Goal: Complete application form

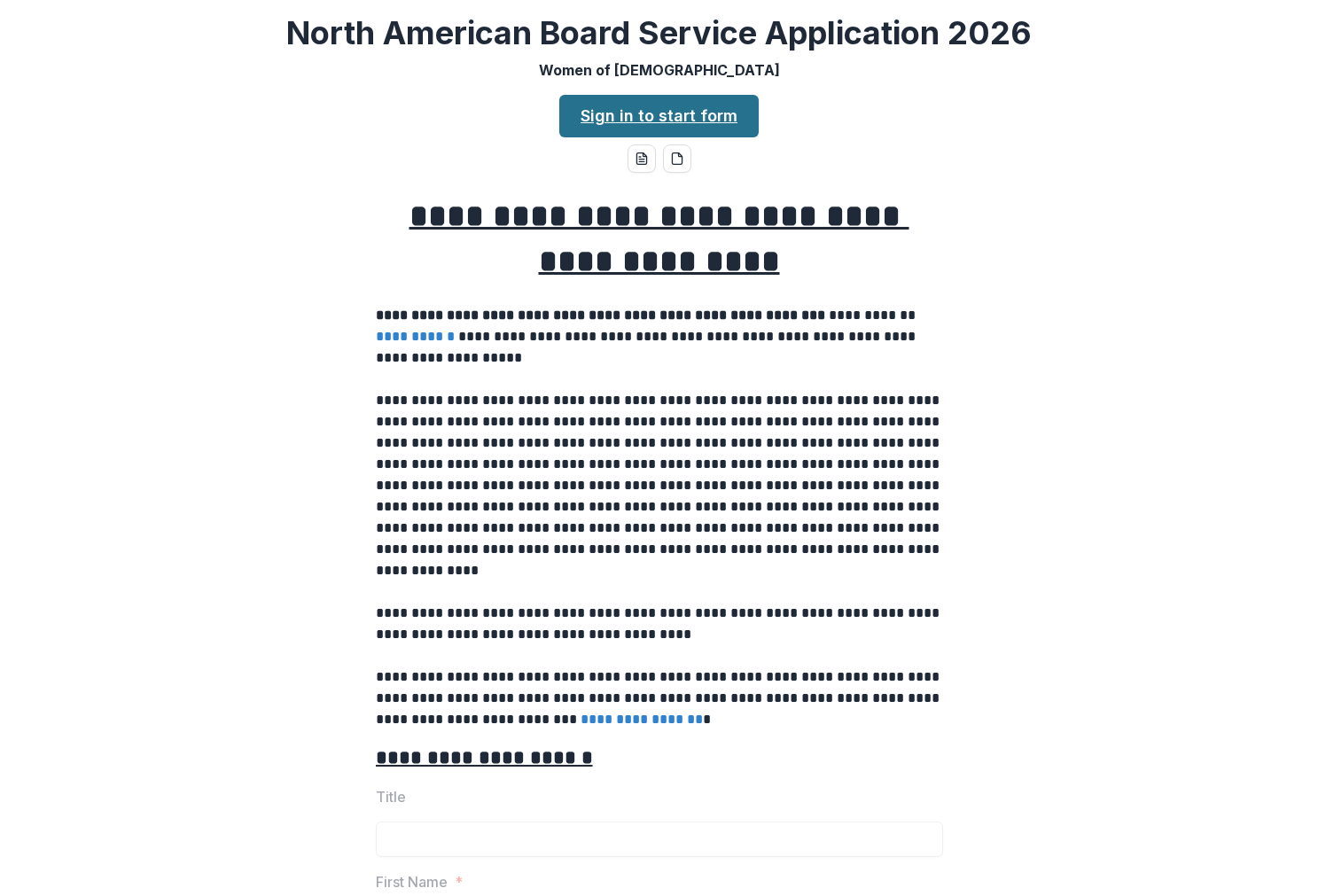
click at [631, 121] on link "Sign in to start form" at bounding box center [659, 116] width 200 height 43
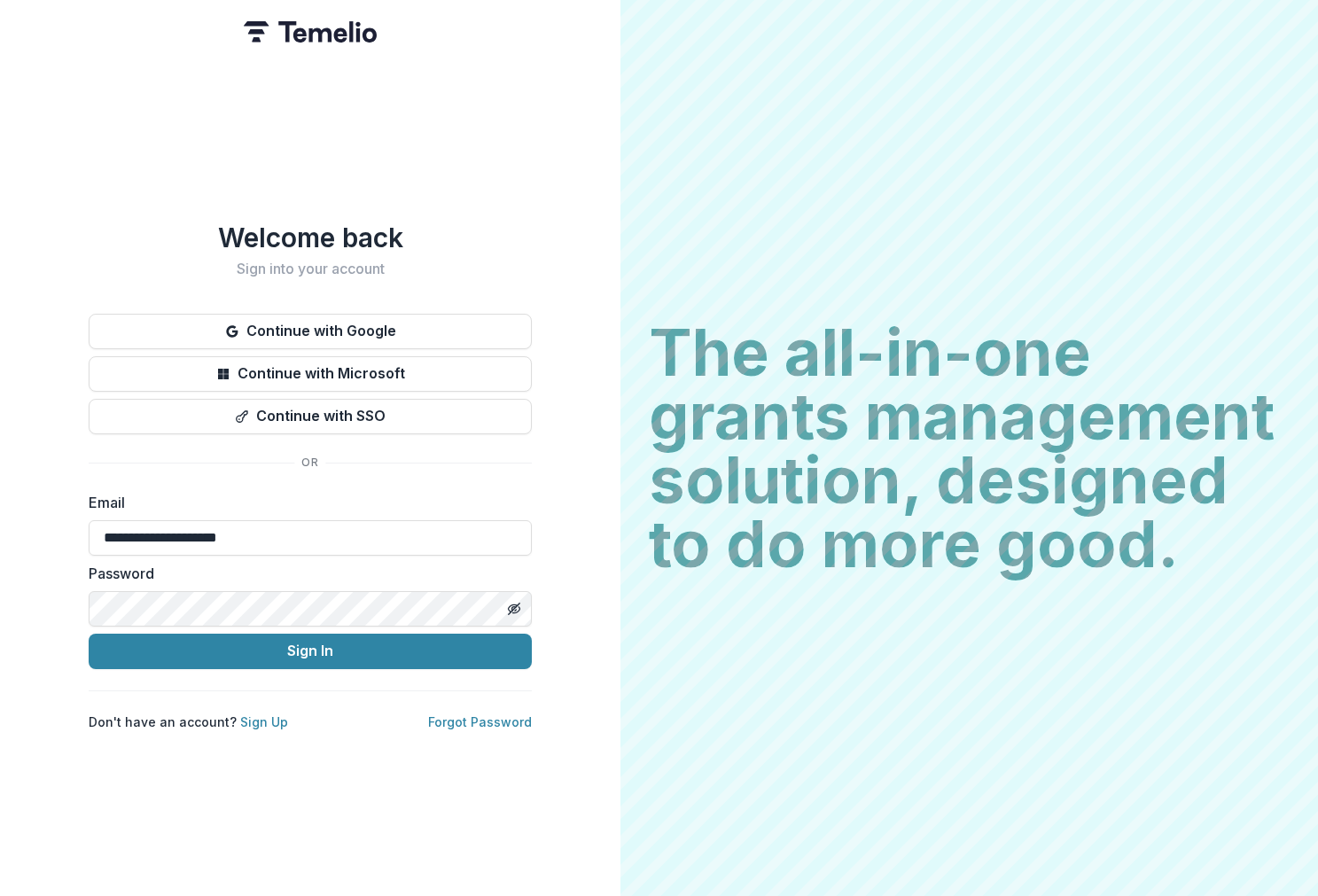
type input "**********"
click at [310, 643] on button "Sign In" at bounding box center [310, 651] width 443 height 35
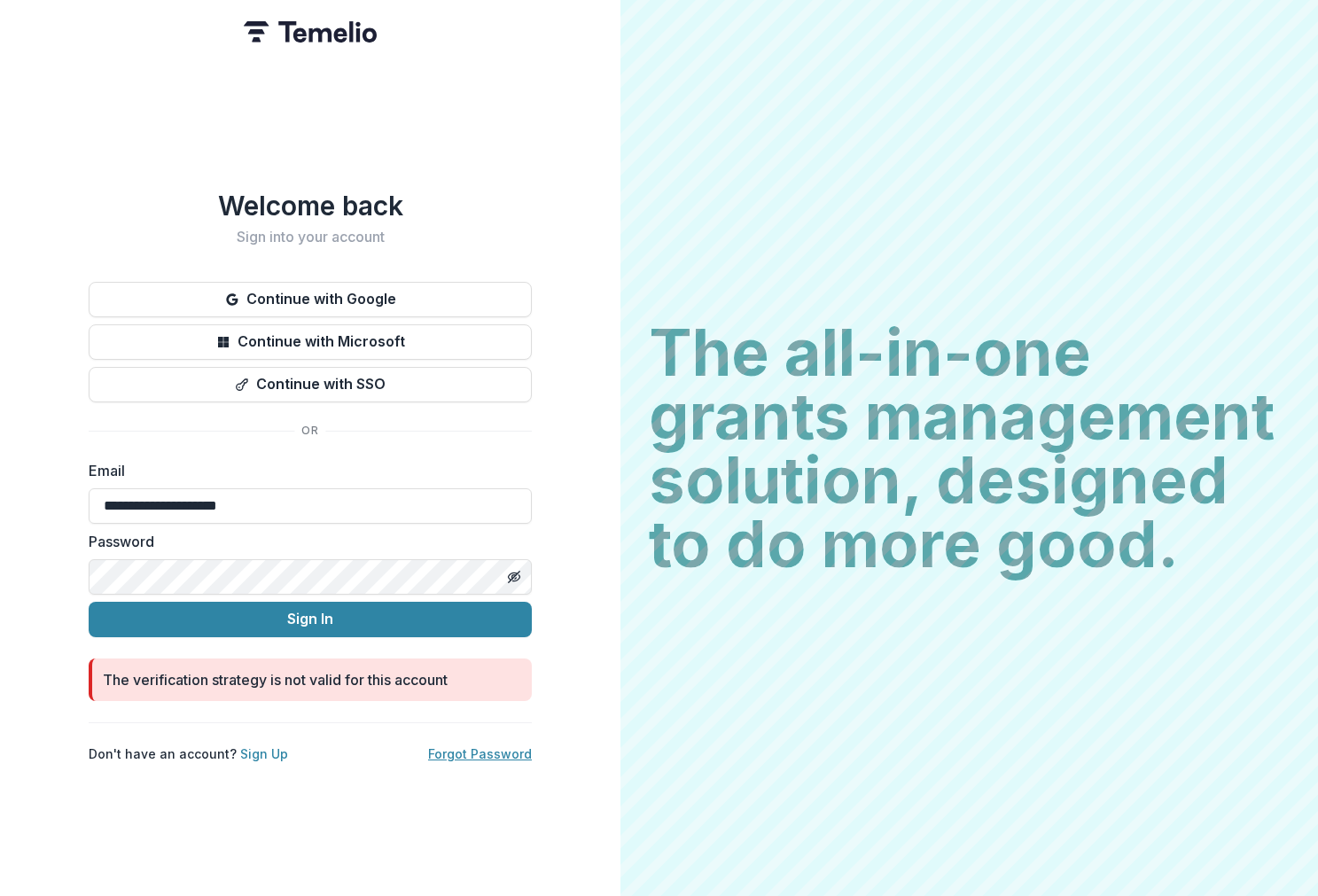
click at [462, 748] on link "Forgot Password" at bounding box center [479, 753] width 103 height 15
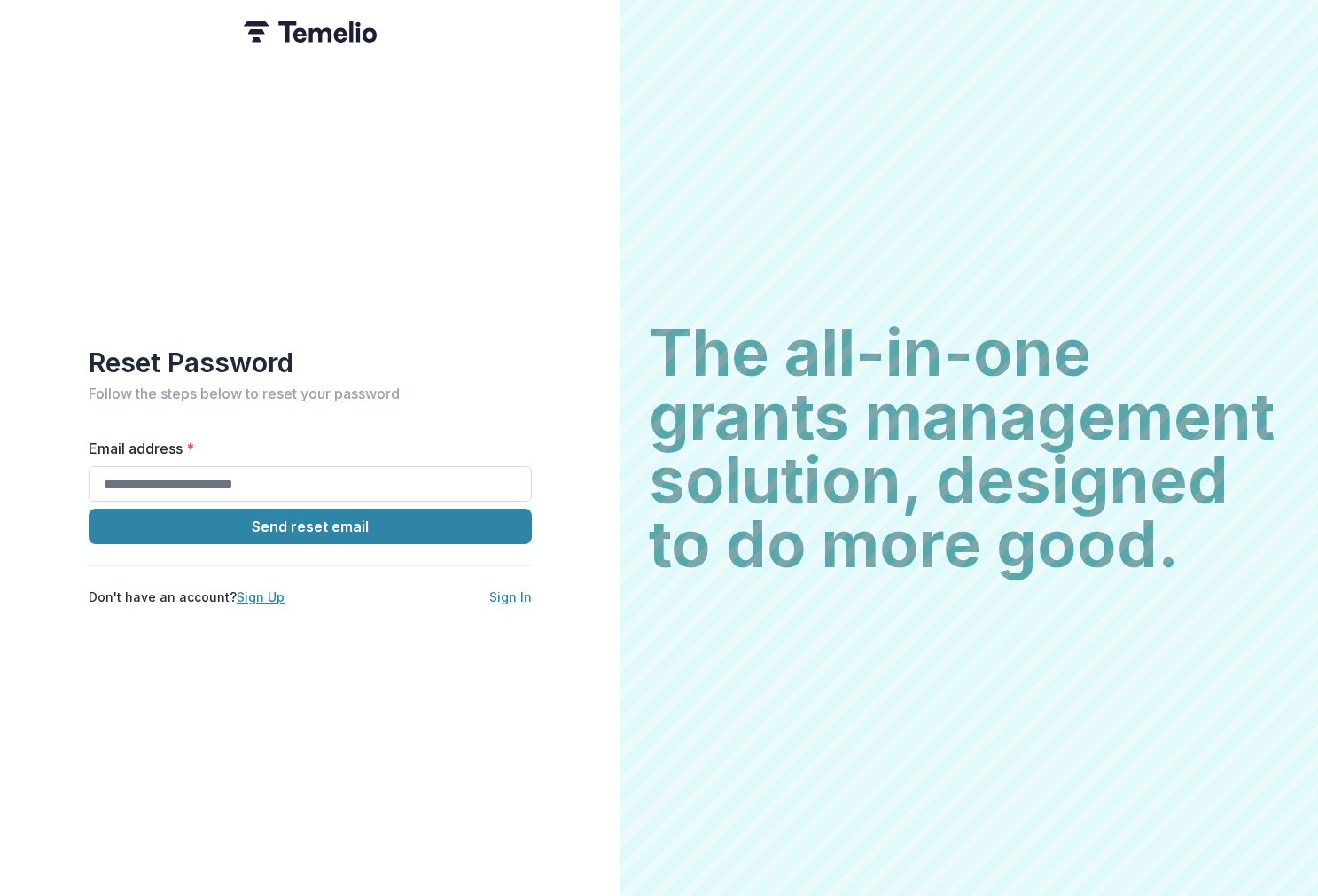
click at [265, 589] on link "Sign Up" at bounding box center [260, 596] width 48 height 15
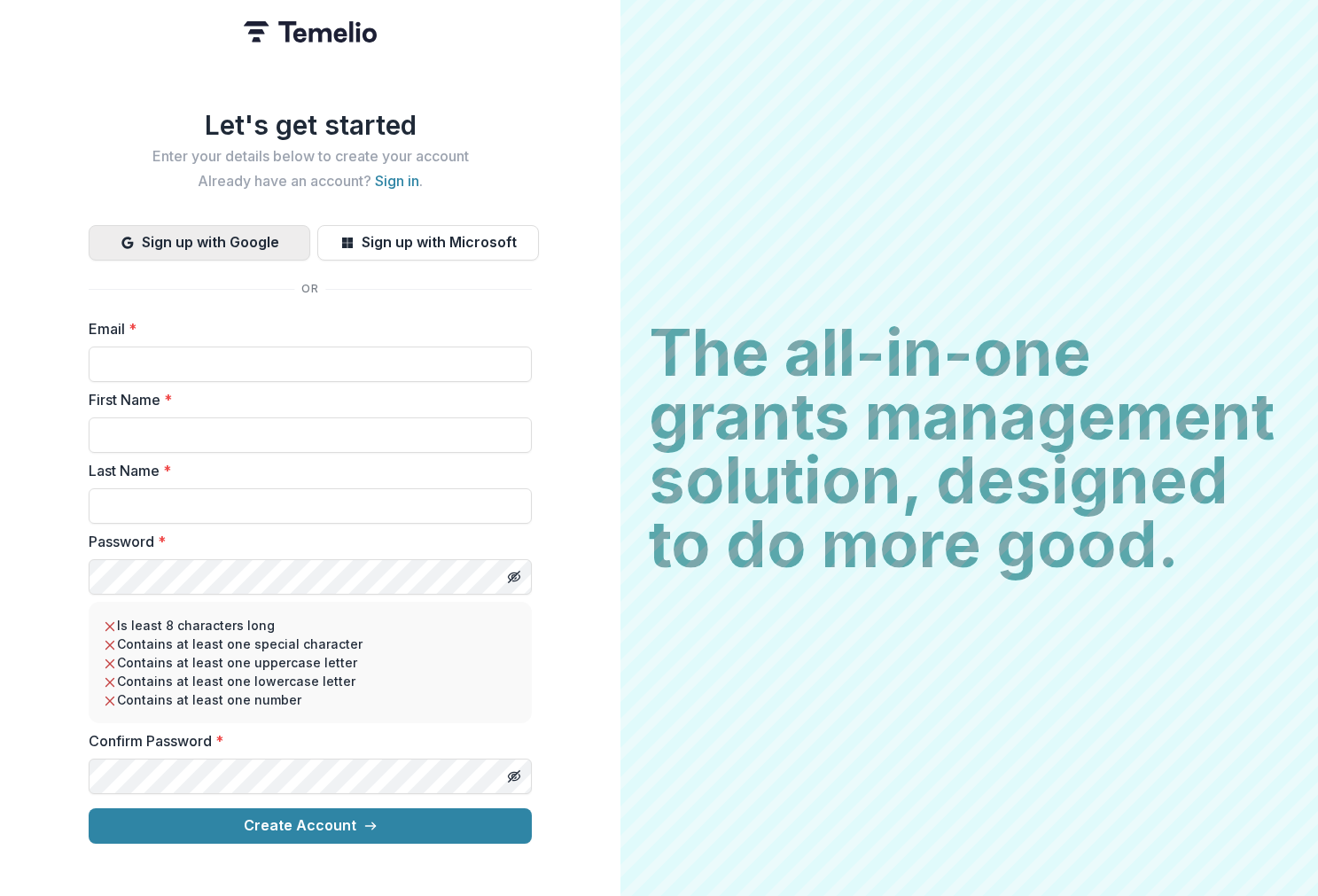
click at [204, 237] on button "Sign up with Google" at bounding box center [199, 243] width 221 height 35
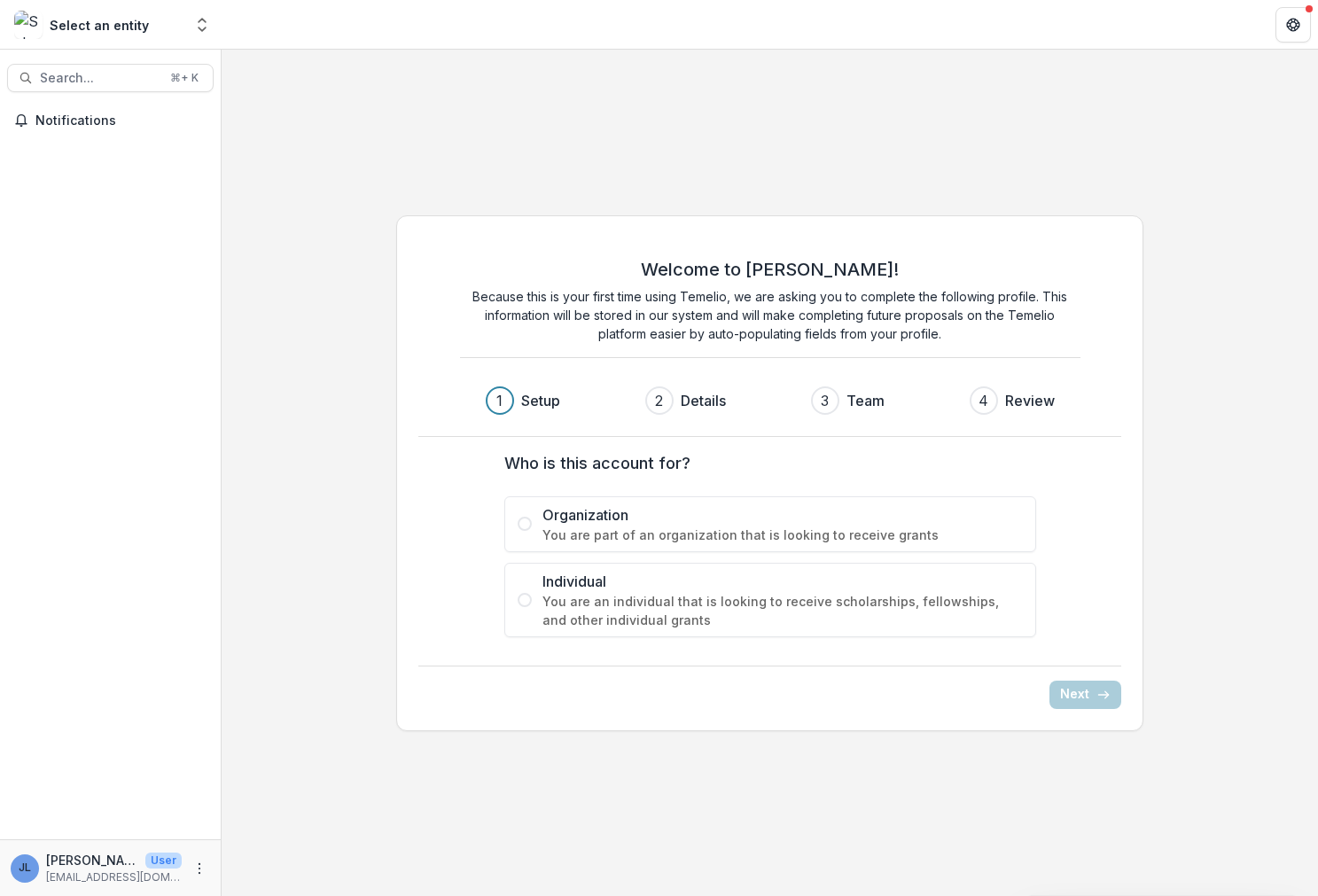
click at [526, 598] on span at bounding box center [524, 600] width 15 height 15
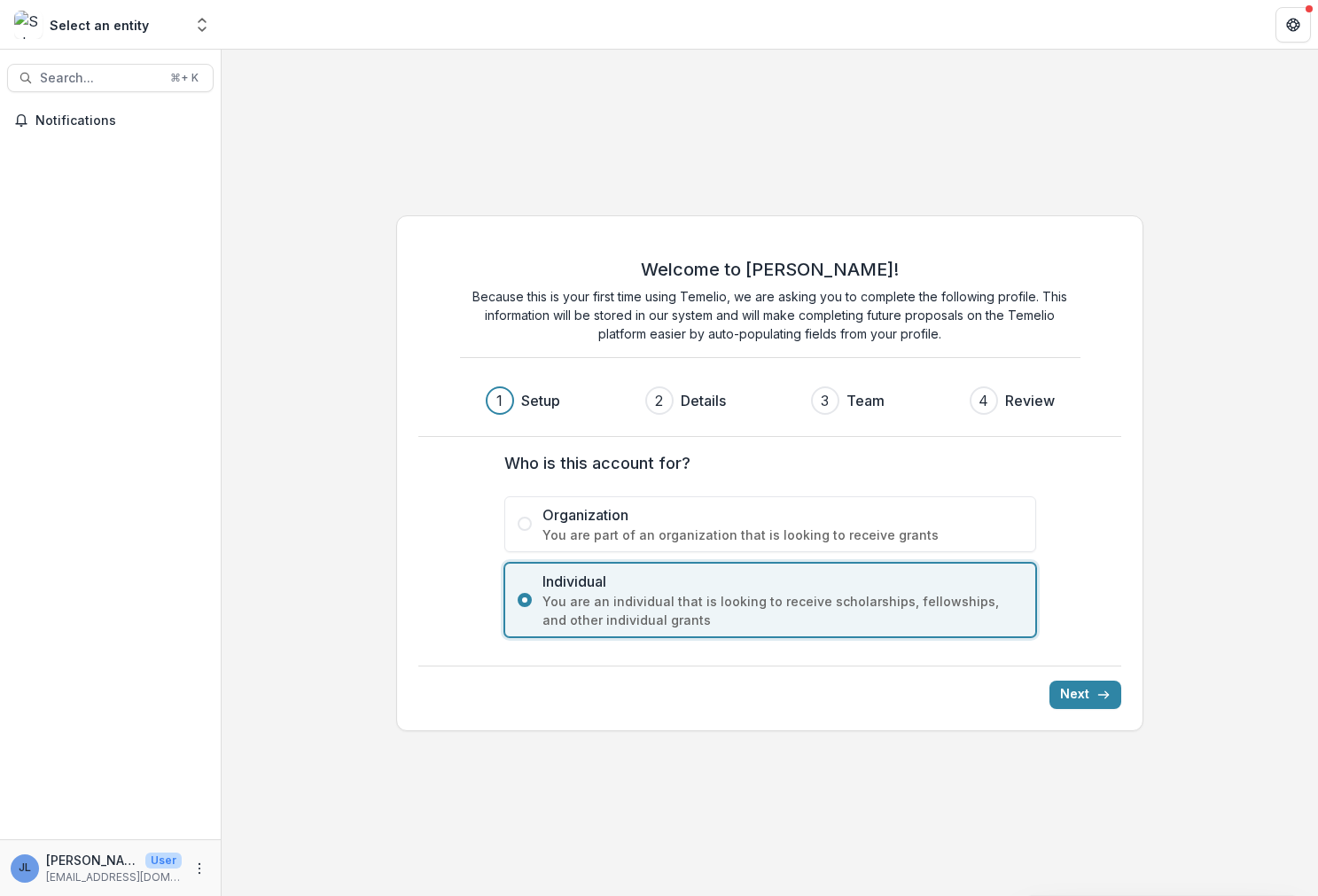
click at [503, 404] on div "1" at bounding box center [500, 400] width 28 height 28
click at [1082, 688] on button "Next" at bounding box center [1085, 694] width 72 height 28
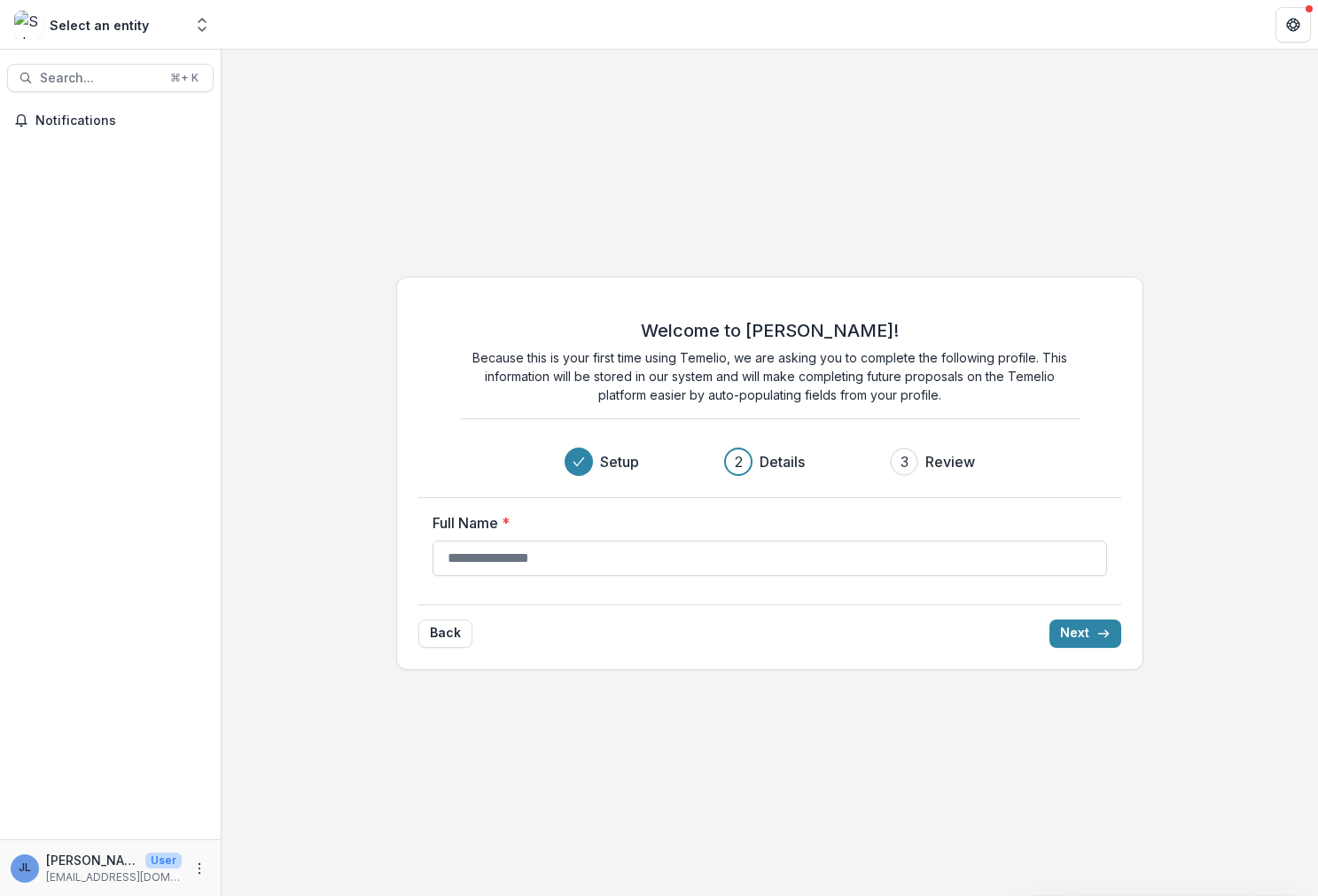
click at [631, 558] on input "Full Name *" at bounding box center [770, 558] width 675 height 35
type input "**********"
click at [1082, 628] on button "Next" at bounding box center [1085, 633] width 72 height 28
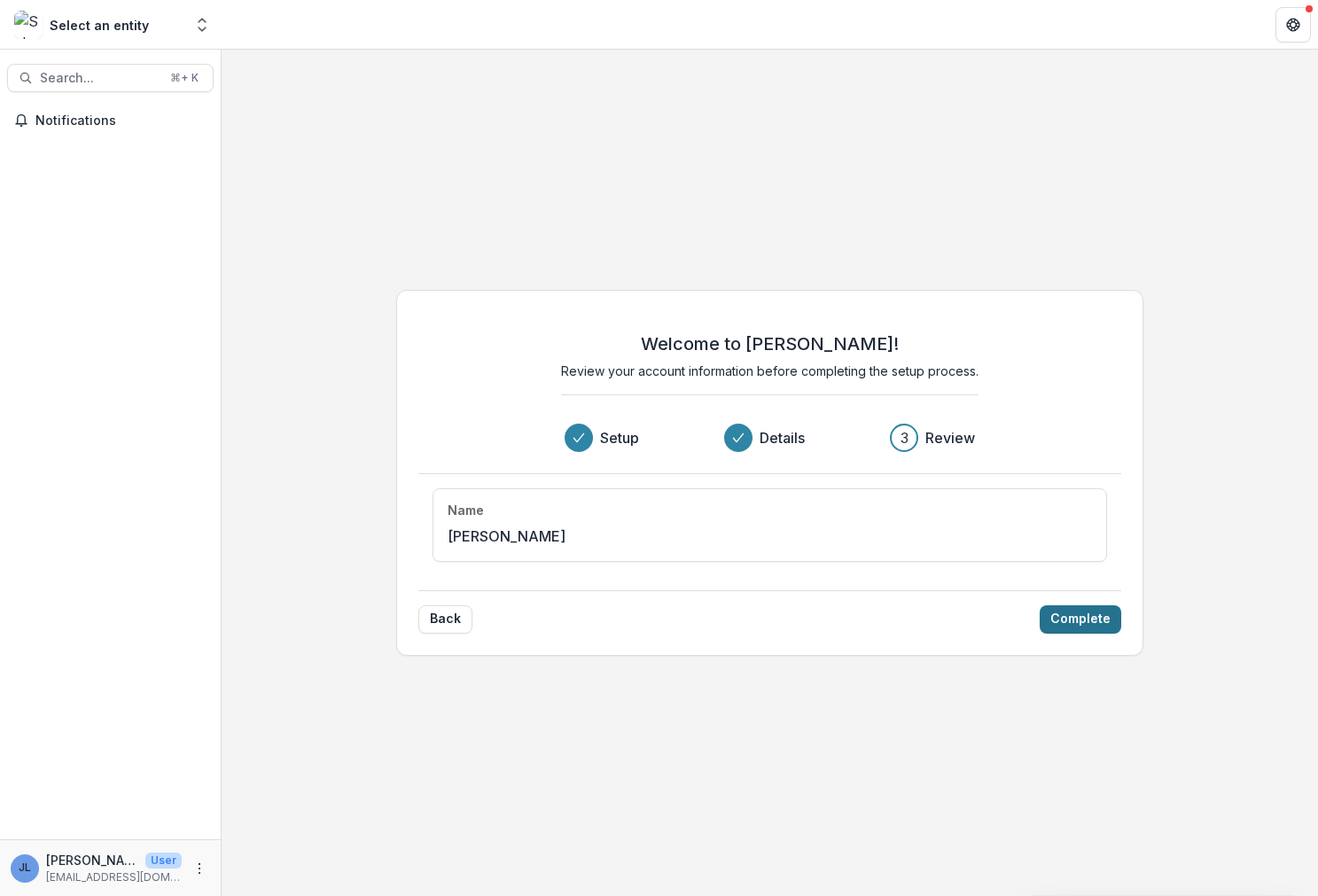
click at [1088, 616] on button "Complete" at bounding box center [1080, 618] width 82 height 28
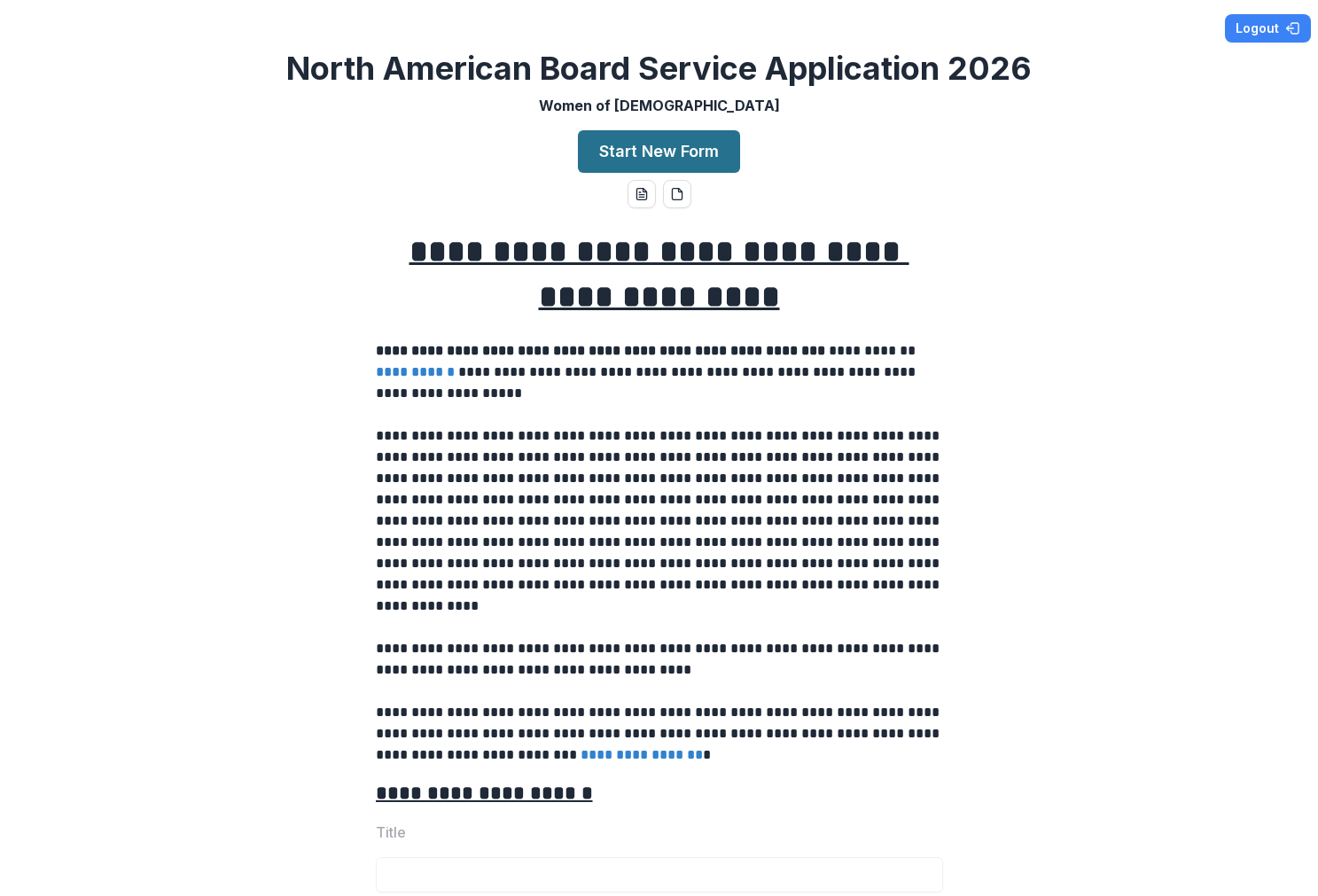
click at [609, 144] on button "Start New Form" at bounding box center [659, 152] width 162 height 43
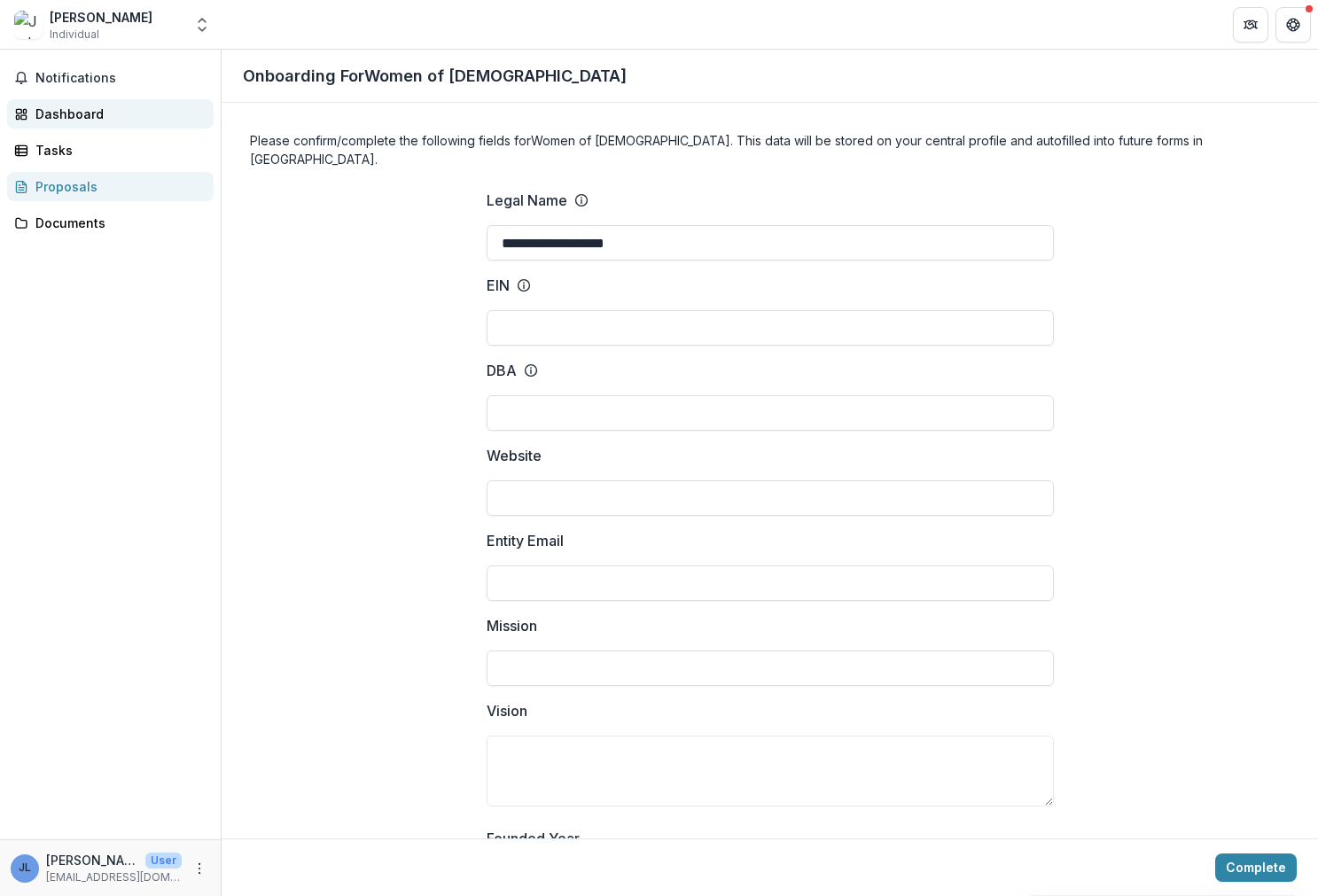
click at [74, 116] on div "Dashboard" at bounding box center [117, 113] width 164 height 19
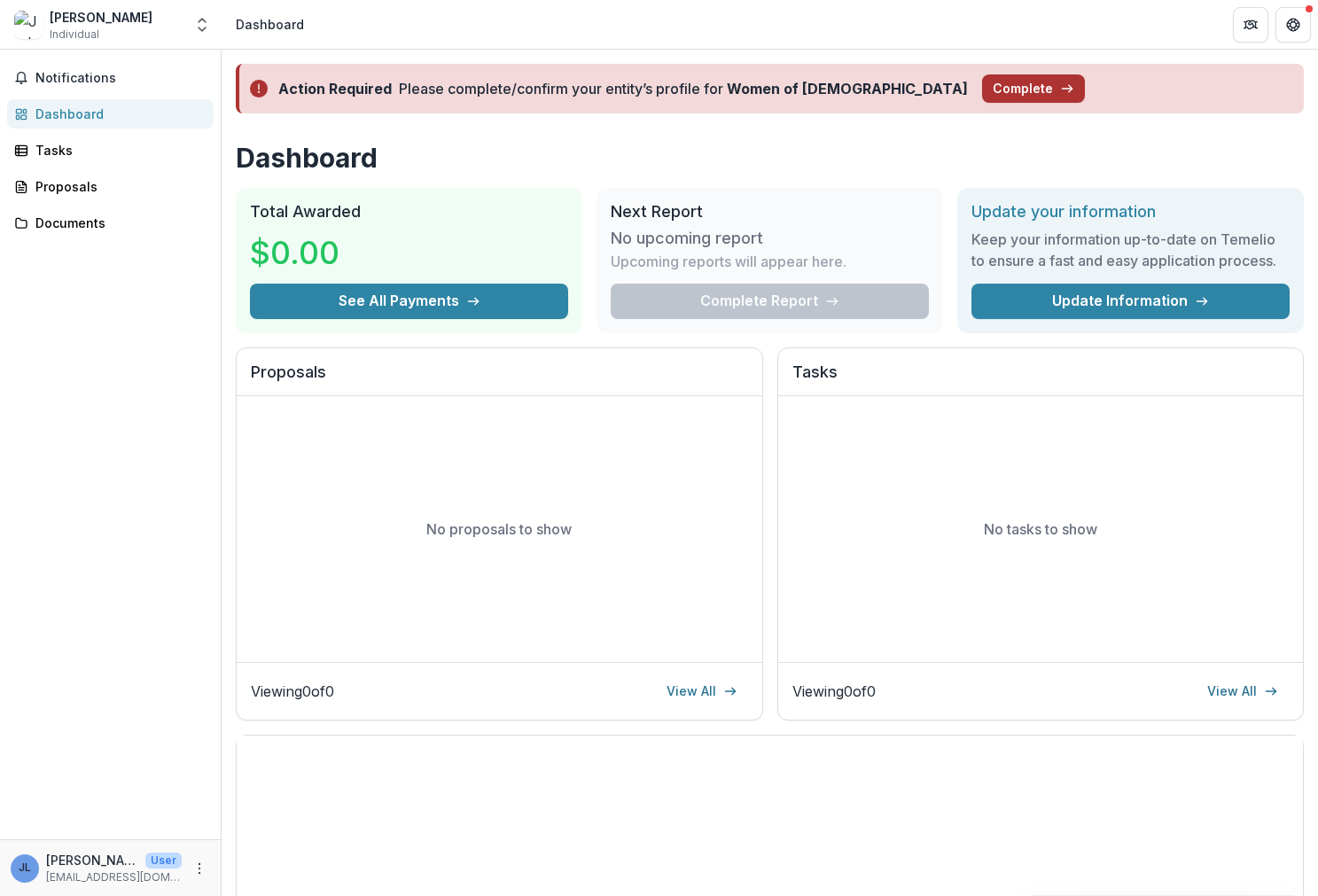
click at [982, 87] on button "Complete" at bounding box center [1034, 88] width 103 height 28
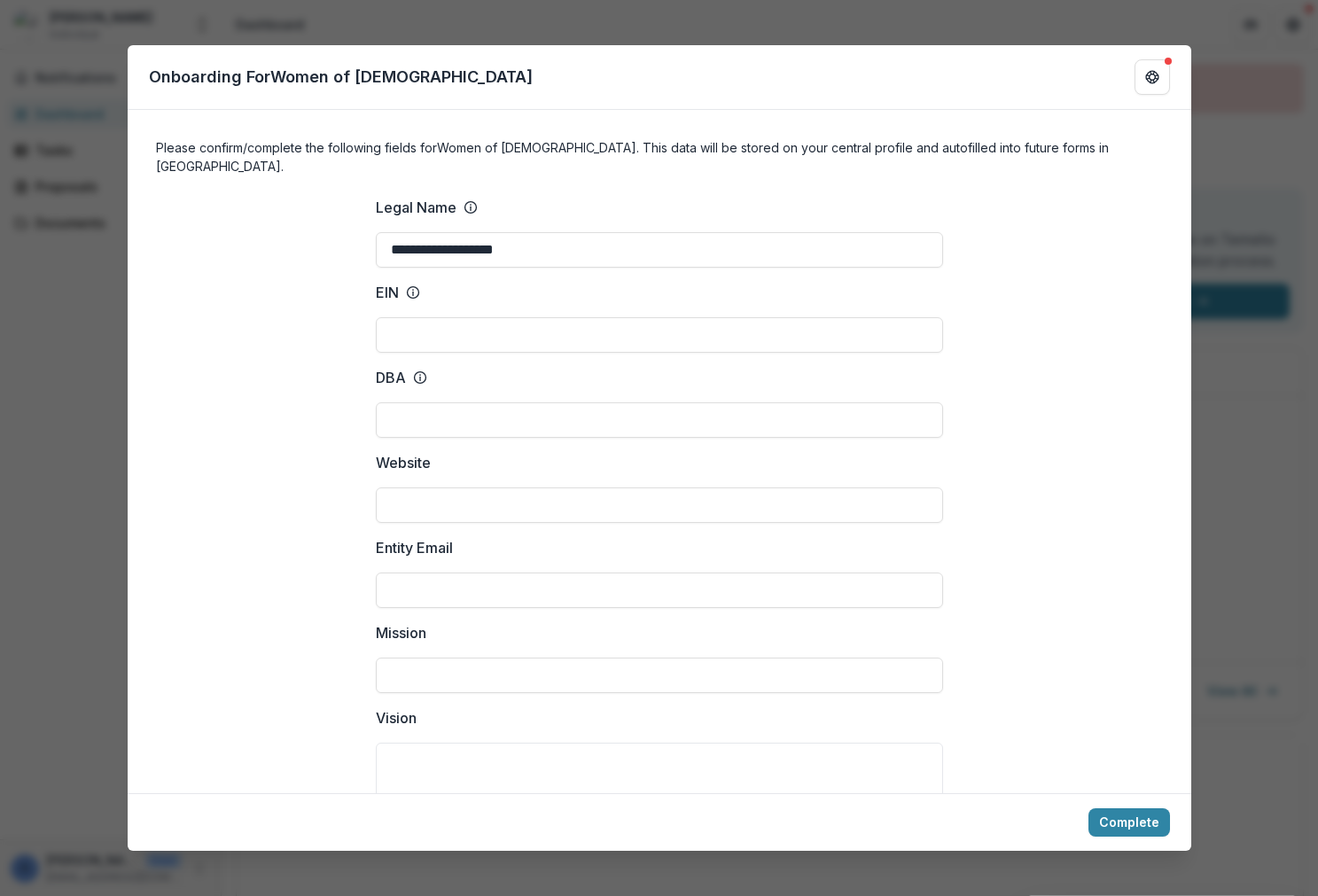
click at [477, 12] on div "**********" at bounding box center [659, 448] width 1318 height 896
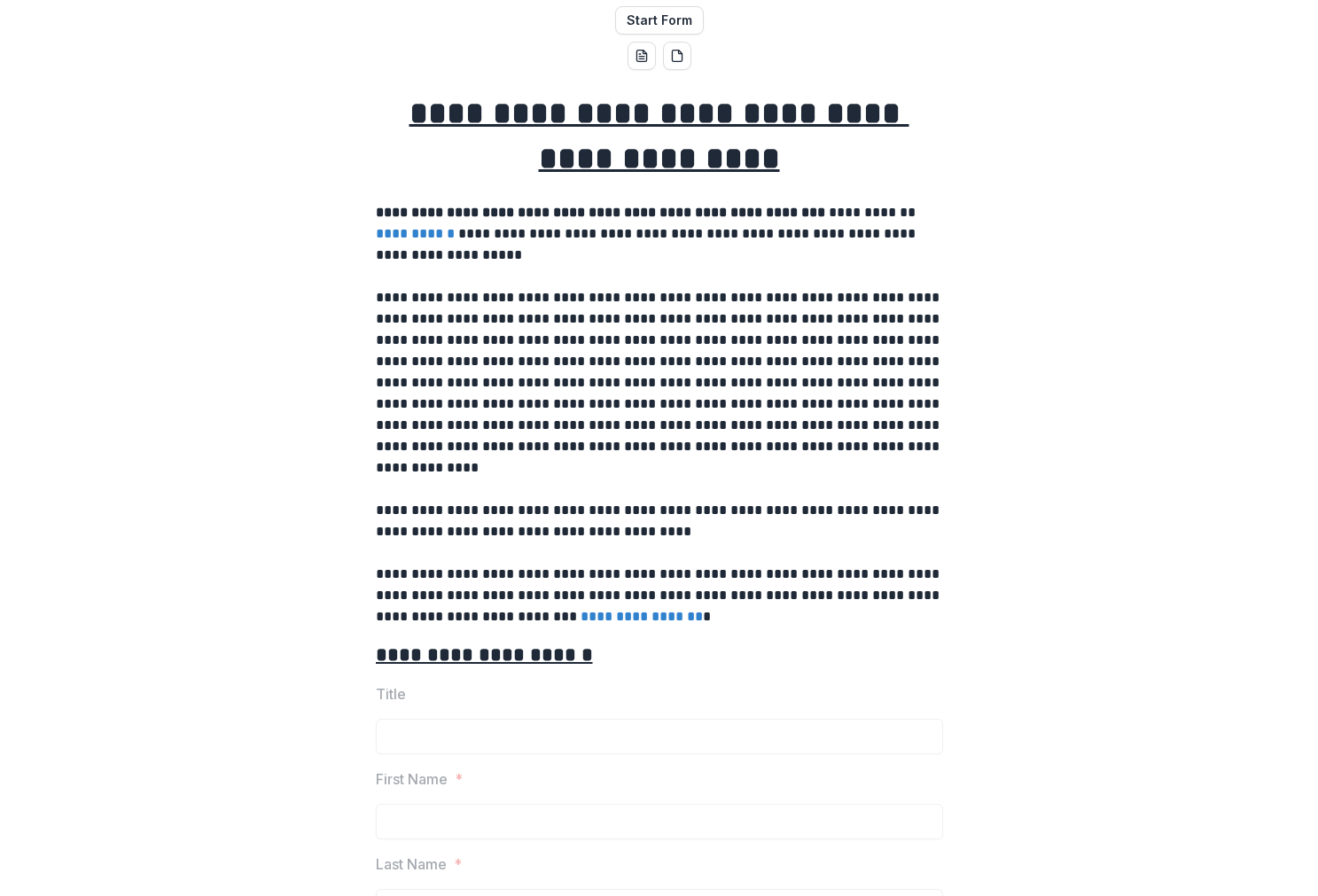
scroll to position [273, 0]
